Goal: Task Accomplishment & Management: Use online tool/utility

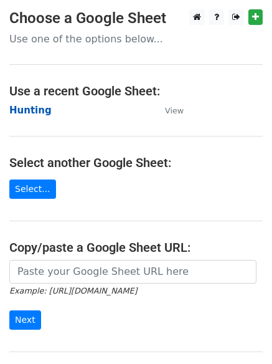
click at [37, 113] on strong "Hunting" at bounding box center [30, 110] width 42 height 11
click at [16, 101] on main "Choose a Google Sheet Use one of the options below... Use a recent Google Sheet…" at bounding box center [136, 202] width 272 height 387
click at [21, 113] on strong "Hunting" at bounding box center [30, 110] width 42 height 11
click at [29, 102] on main "Choose a Google Sheet Use one of the options below... Use a recent Google Sheet…" at bounding box center [136, 202] width 272 height 387
click at [29, 111] on strong "Hunting" at bounding box center [30, 110] width 42 height 11
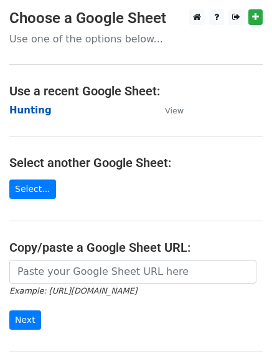
click at [27, 108] on strong "Hunting" at bounding box center [30, 110] width 42 height 11
click at [30, 113] on strong "Hunting" at bounding box center [30, 110] width 42 height 11
click at [34, 105] on strong "Hunting" at bounding box center [30, 110] width 42 height 11
click at [28, 113] on strong "Hunting" at bounding box center [30, 110] width 42 height 11
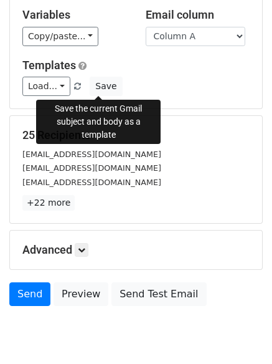
scroll to position [120, 0]
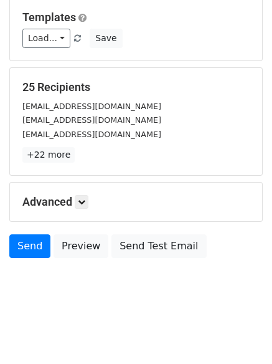
click at [85, 189] on div "Advanced Tracking Track Opens UTM Codes Track Clicks Filters Only include sprea…" at bounding box center [136, 201] width 252 height 39
click at [83, 204] on icon at bounding box center [81, 201] width 7 height 7
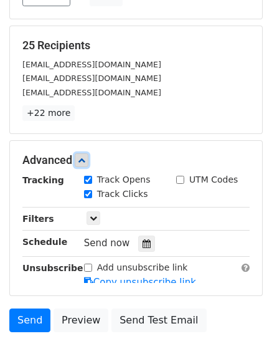
scroll to position [219, 0]
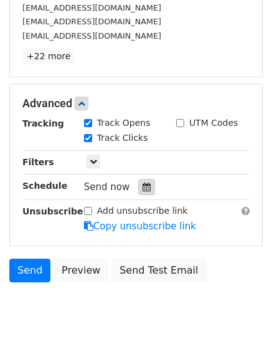
click at [143, 186] on icon at bounding box center [147, 186] width 8 height 9
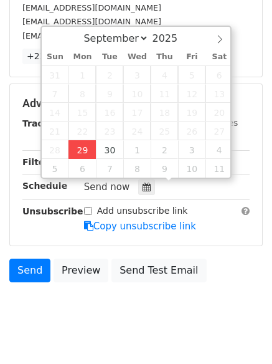
type input "2025-09-29 12:00"
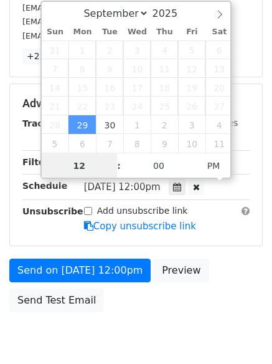
scroll to position [1, 0]
type input "4"
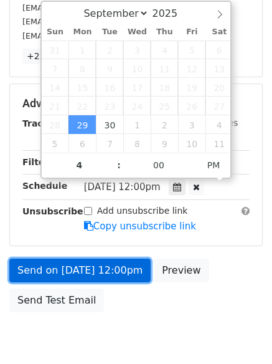
type input "2025-09-29 16:00"
click at [73, 262] on link "Send on Sep 29 at 12:00pm" at bounding box center [79, 270] width 141 height 24
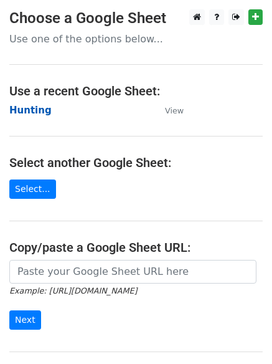
click at [28, 108] on strong "Hunting" at bounding box center [30, 110] width 42 height 11
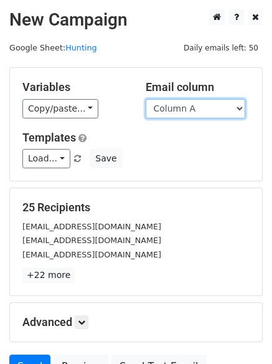
click at [189, 106] on select "Column A Column B Column C Column D Column E Column F" at bounding box center [196, 108] width 100 height 19
select select "Column B"
click at [146, 99] on select "Column A Column B Column C Column D Column E Column F" at bounding box center [196, 108] width 100 height 19
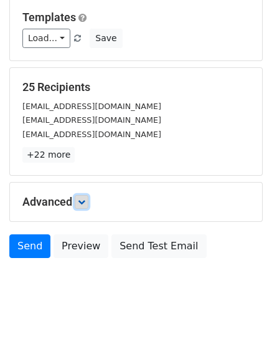
click at [85, 196] on link at bounding box center [82, 202] width 14 height 14
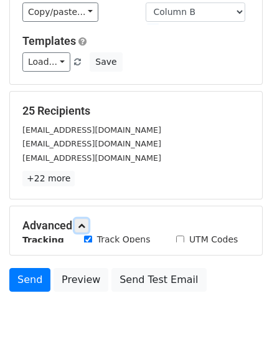
scroll to position [120, 0]
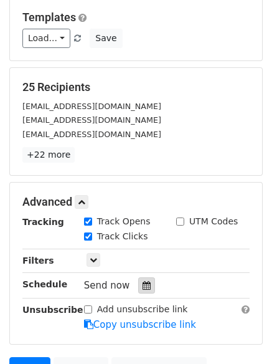
click at [143, 284] on icon at bounding box center [147, 285] width 8 height 9
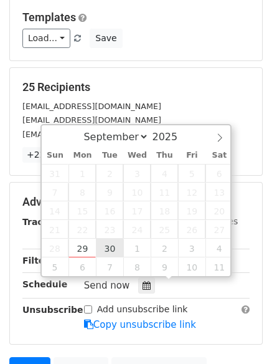
type input "[DATE] 12:00"
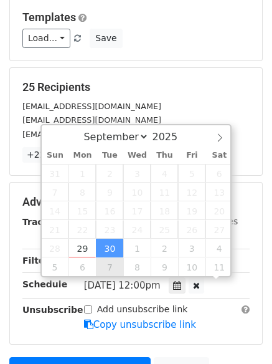
scroll to position [1, 0]
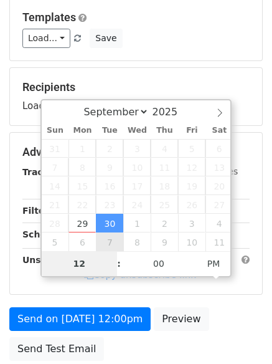
type input "5"
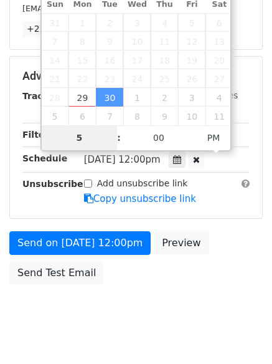
scroll to position [272, 0]
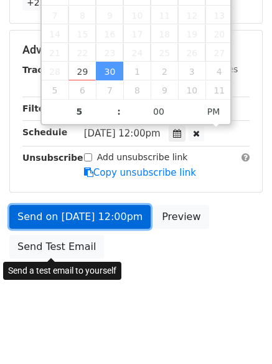
type input "[DATE] 17:00"
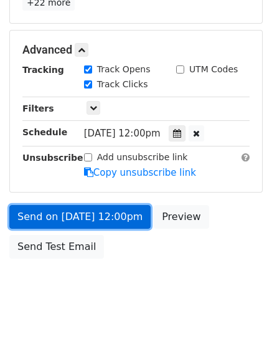
click at [77, 221] on link "Send on [DATE] 12:00pm" at bounding box center [79, 217] width 141 height 24
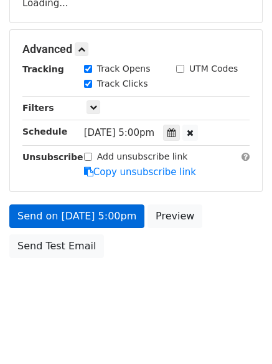
scroll to position [222, 0]
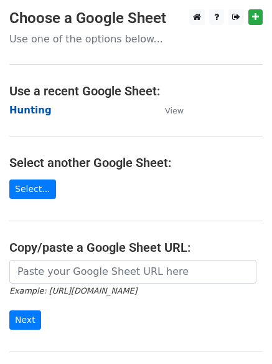
click at [27, 106] on strong "Hunting" at bounding box center [30, 110] width 42 height 11
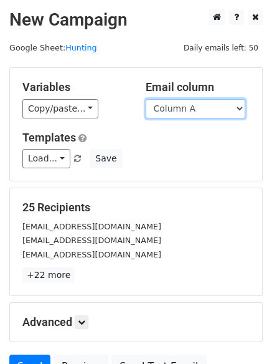
drag, startPoint x: 0, startPoint y: 0, endPoint x: 167, endPoint y: 113, distance: 201.4
click at [167, 113] on select "Column A Column B Column C Column D Column E Column F" at bounding box center [196, 108] width 100 height 19
select select "Column C"
click at [146, 99] on select "Column A Column B Column C Column D Column E Column F" at bounding box center [196, 108] width 100 height 19
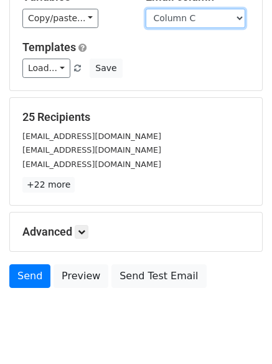
scroll to position [120, 0]
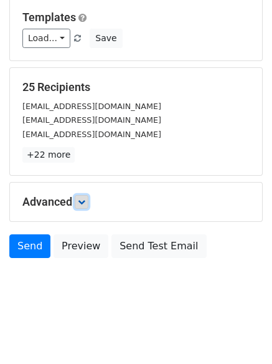
click at [88, 196] on link at bounding box center [82, 202] width 14 height 14
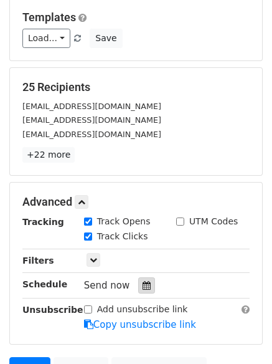
click at [143, 281] on icon at bounding box center [147, 285] width 8 height 9
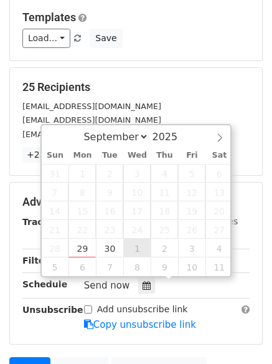
type input "2025-10-01 12:00"
select select "9"
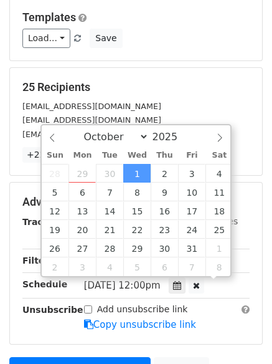
scroll to position [1, 0]
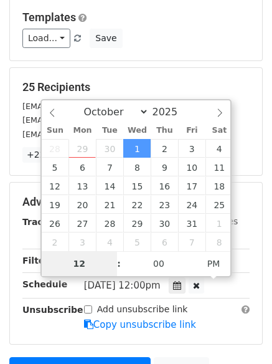
type input "6"
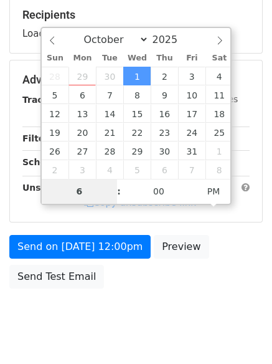
scroll to position [222, 0]
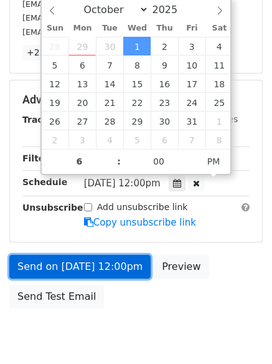
type input "2025-10-01 18:00"
click at [83, 268] on link "Send on Oct 1 at 12:00pm" at bounding box center [79, 267] width 141 height 24
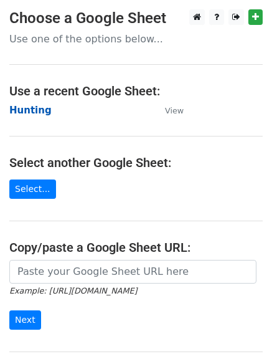
click at [26, 110] on strong "Hunting" at bounding box center [30, 110] width 42 height 11
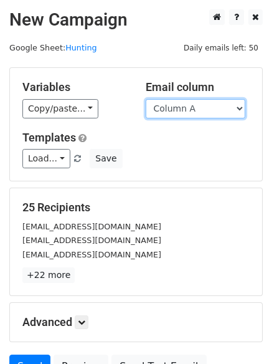
click at [185, 109] on select "Column A Column B Column C Column D Column E Column F" at bounding box center [196, 108] width 100 height 19
select select "Column D"
click at [146, 99] on select "Column A Column B Column C Column D Column E Column F" at bounding box center [196, 108] width 100 height 19
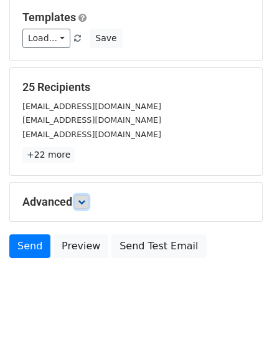
click at [84, 200] on icon at bounding box center [81, 201] width 7 height 7
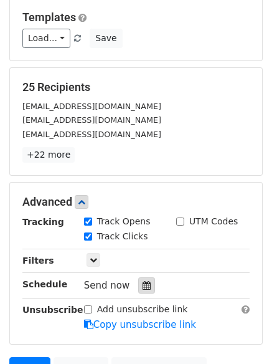
click at [139, 280] on div at bounding box center [146, 285] width 17 height 16
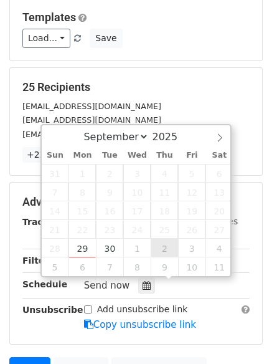
type input "2025-10-02 12:00"
select select "9"
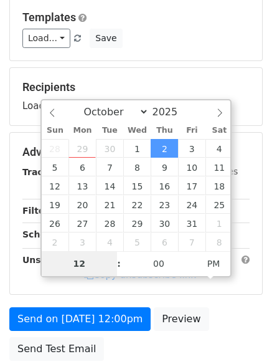
type input "7"
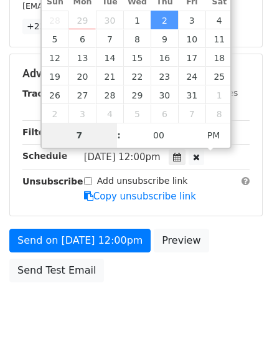
scroll to position [272, 0]
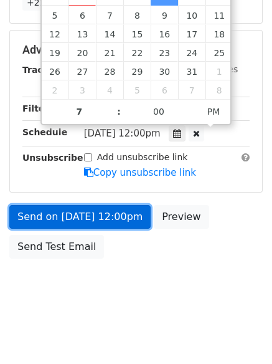
type input "2025-10-02 19:00"
click at [65, 212] on link "Send on Oct 2 at 12:00pm" at bounding box center [79, 217] width 141 height 24
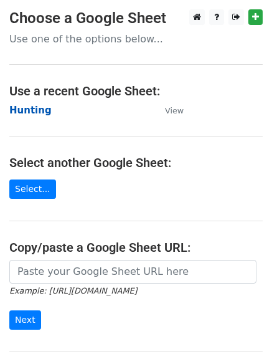
click at [22, 113] on strong "Hunting" at bounding box center [30, 110] width 42 height 11
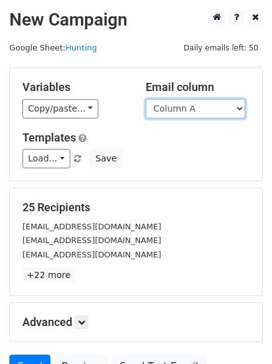
drag, startPoint x: 175, startPoint y: 105, endPoint x: 179, endPoint y: 115, distance: 10.3
click at [175, 105] on select "Column A Column B Column C Column D Column E Column F" at bounding box center [196, 108] width 100 height 19
select select "Column E"
click at [146, 99] on select "Column A Column B Column C Column D Column E Column F" at bounding box center [196, 108] width 100 height 19
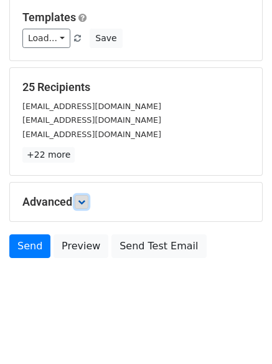
scroll to position [70, 0]
click at [84, 203] on icon at bounding box center [81, 201] width 7 height 7
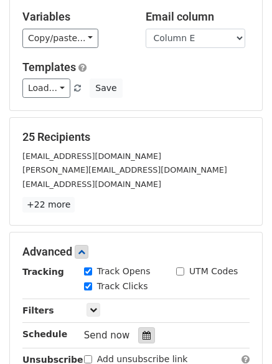
click at [138, 330] on div at bounding box center [146, 335] width 17 height 16
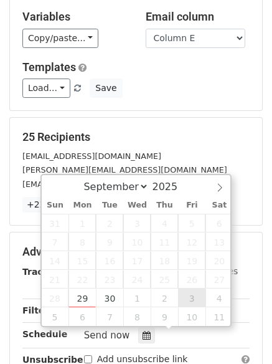
type input "2025-10-03 12:00"
select select "9"
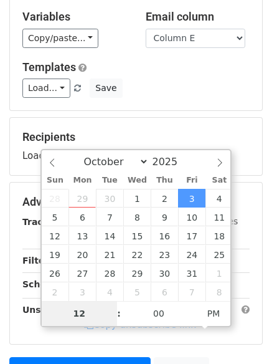
type input "8"
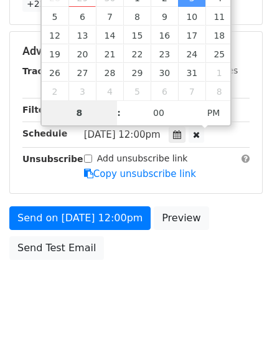
scroll to position [272, 0]
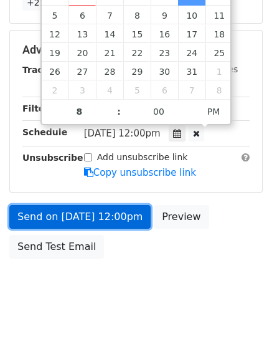
type input "2025-10-03 20:00"
click at [72, 210] on link "Send on Oct 3 at 12:00pm" at bounding box center [79, 217] width 141 height 24
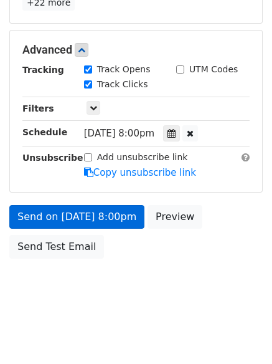
scroll to position [222, 0]
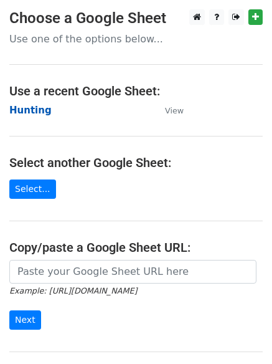
click at [34, 109] on strong "Hunting" at bounding box center [30, 110] width 42 height 11
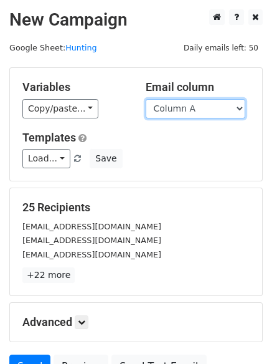
click at [180, 106] on select "Column A Column B Column C Column D Column E Column F" at bounding box center [196, 108] width 100 height 19
select select "Column F"
click at [146, 99] on select "Column A Column B Column C Column D Column E Column F" at bounding box center [196, 108] width 100 height 19
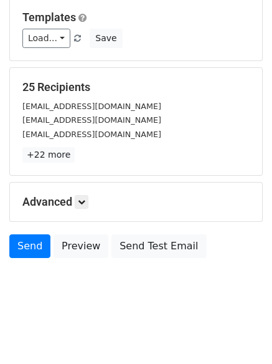
click at [81, 210] on div "Advanced Tracking Track Opens UTM Codes Track Clicks Filters Only include sprea…" at bounding box center [136, 201] width 252 height 39
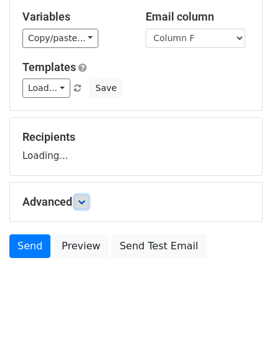
click at [84, 208] on link at bounding box center [82, 202] width 14 height 14
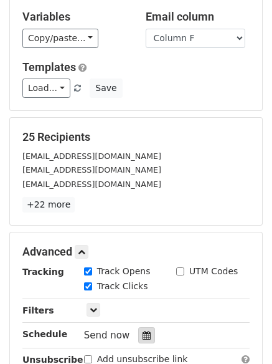
click at [143, 338] on icon at bounding box center [147, 335] width 8 height 9
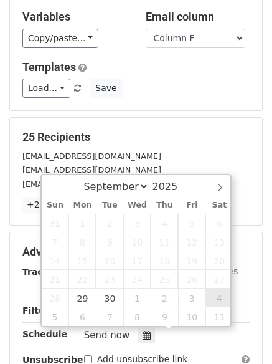
type input "2025-10-04 12:00"
select select "9"
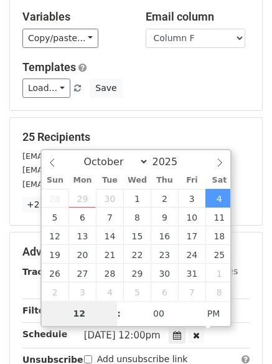
type input "9"
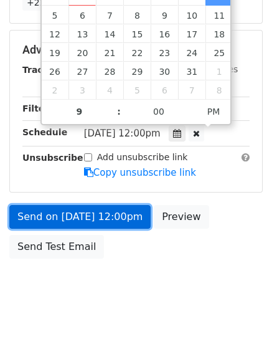
type input "2025-10-04 21:00"
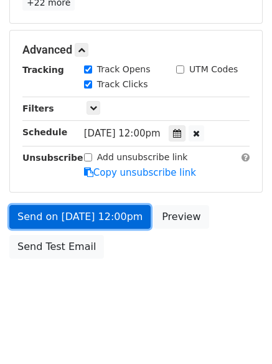
click at [70, 217] on link "Send on Oct 4 at 12:00pm" at bounding box center [79, 217] width 141 height 24
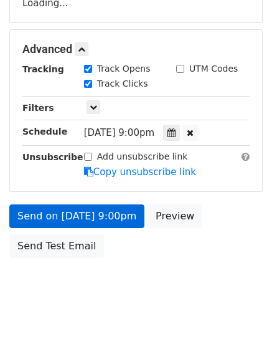
scroll to position [222, 0]
